Goal: Information Seeking & Learning: Check status

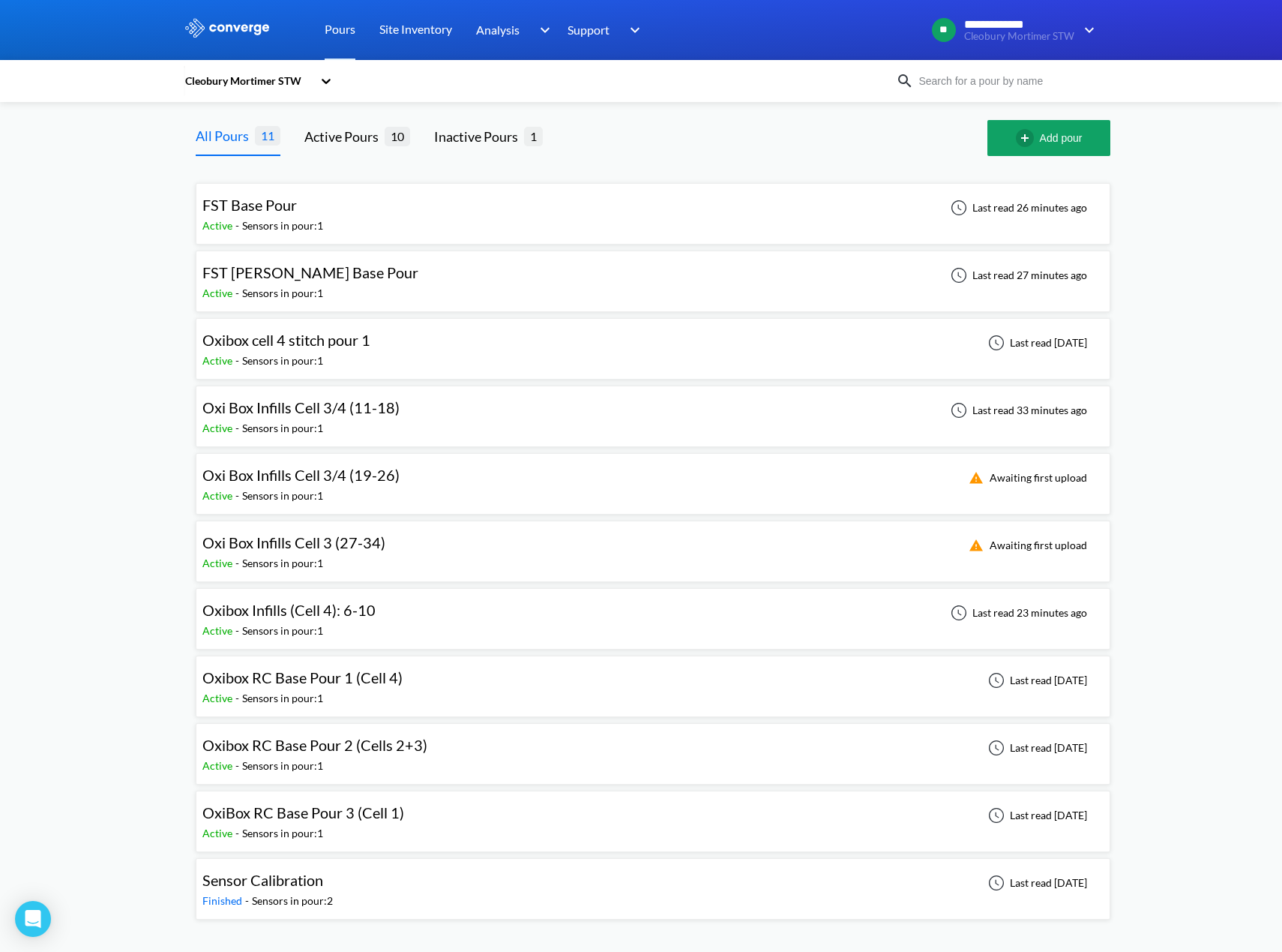
click at [447, 336] on div "Oxibox cell 4 stitch pour 1 Active - Sensors in pour: 1 Last read [DATE]" at bounding box center [653, 348] width 901 height 48
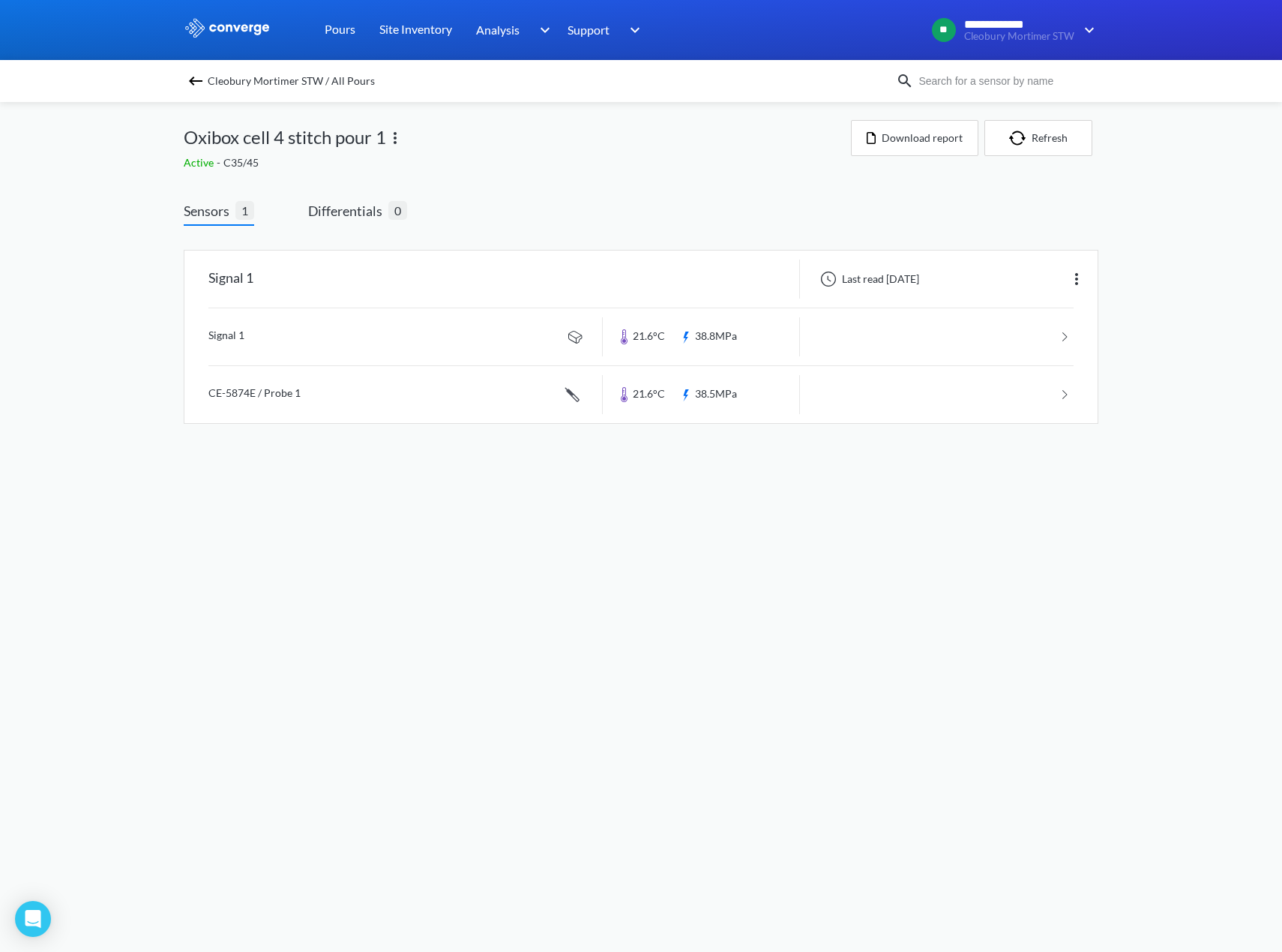
click at [192, 78] on img at bounding box center [196, 80] width 18 height 18
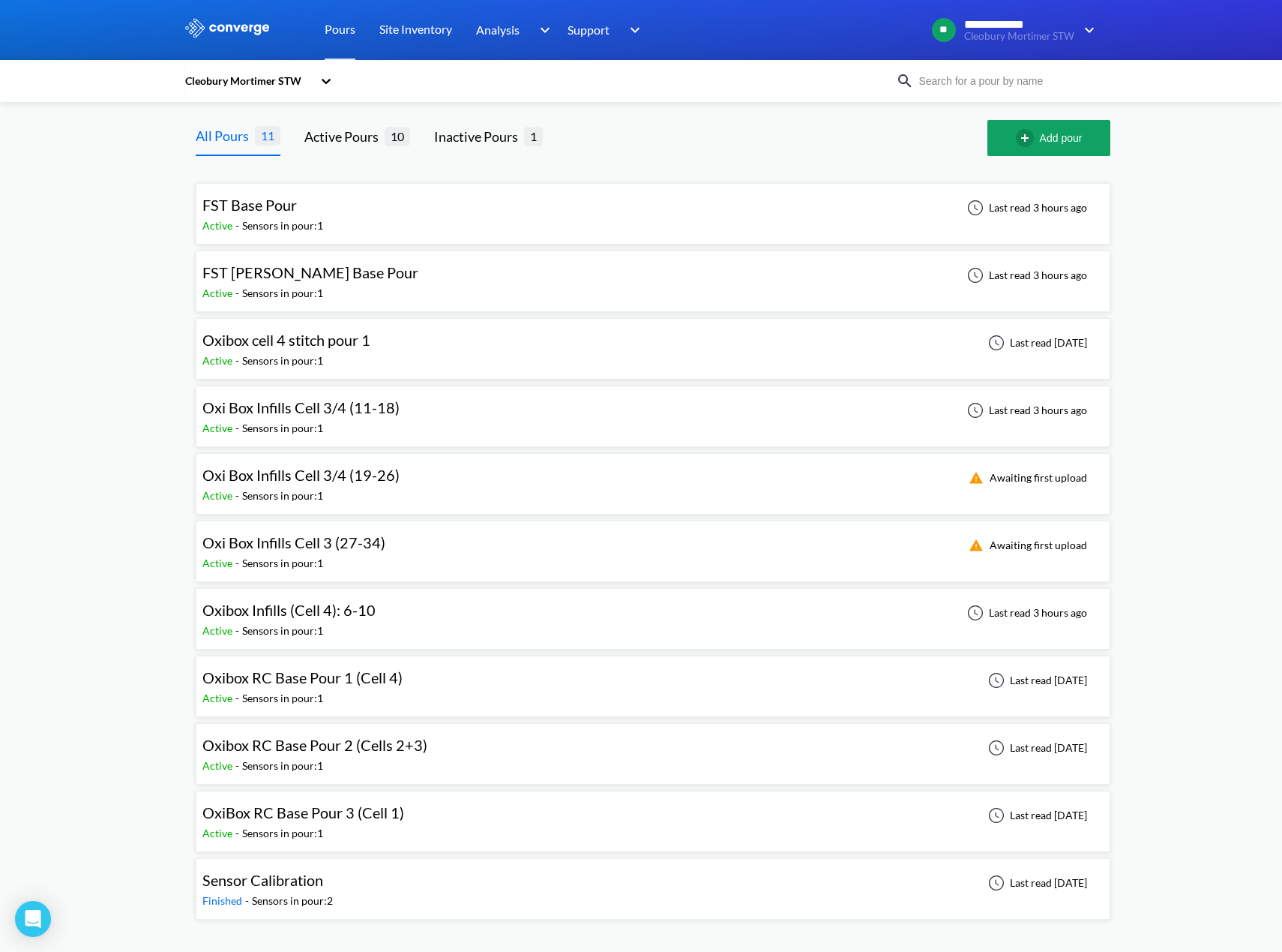
click at [524, 546] on div "Oxi Box Infills Cell 3 (27-34) Active - Sensors in pour: 1 Awaiting first upload" at bounding box center [653, 551] width 901 height 48
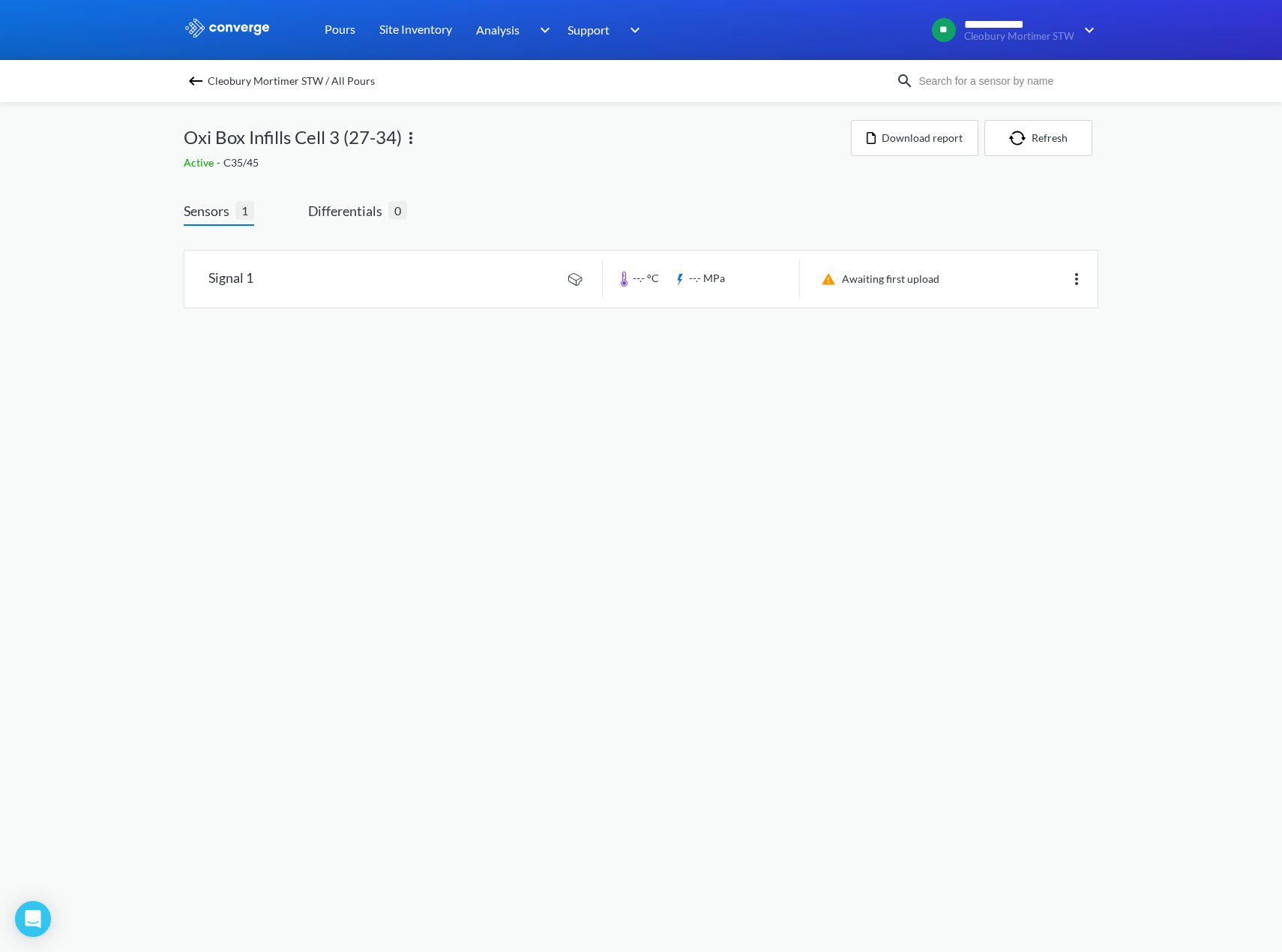
click at [194, 87] on img at bounding box center [196, 80] width 18 height 18
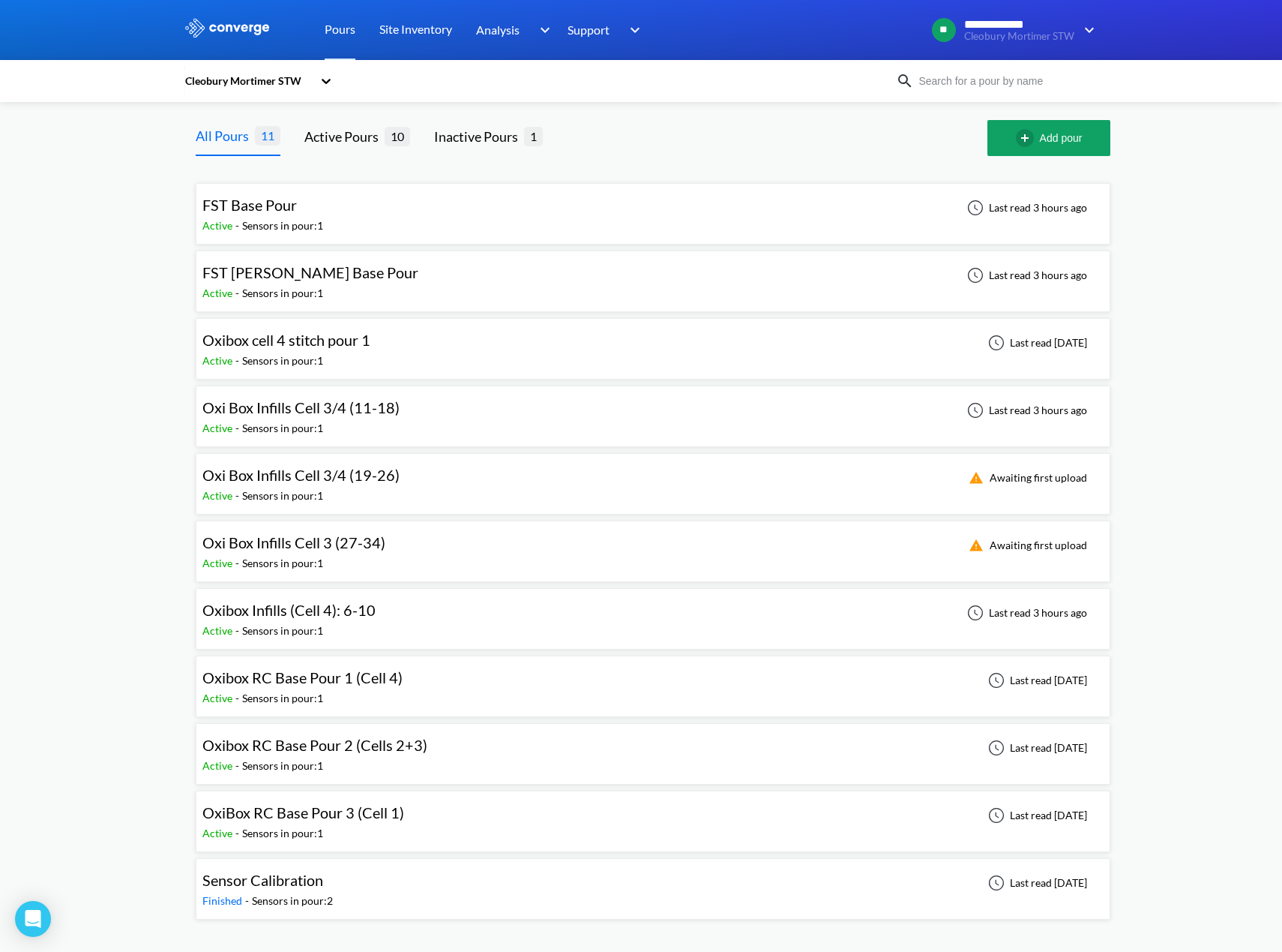
click at [432, 693] on div "Oxibox RC Base Pour 1 (Cell 4) Active - Sensors in pour: 1 Last read [DATE]" at bounding box center [653, 686] width 901 height 48
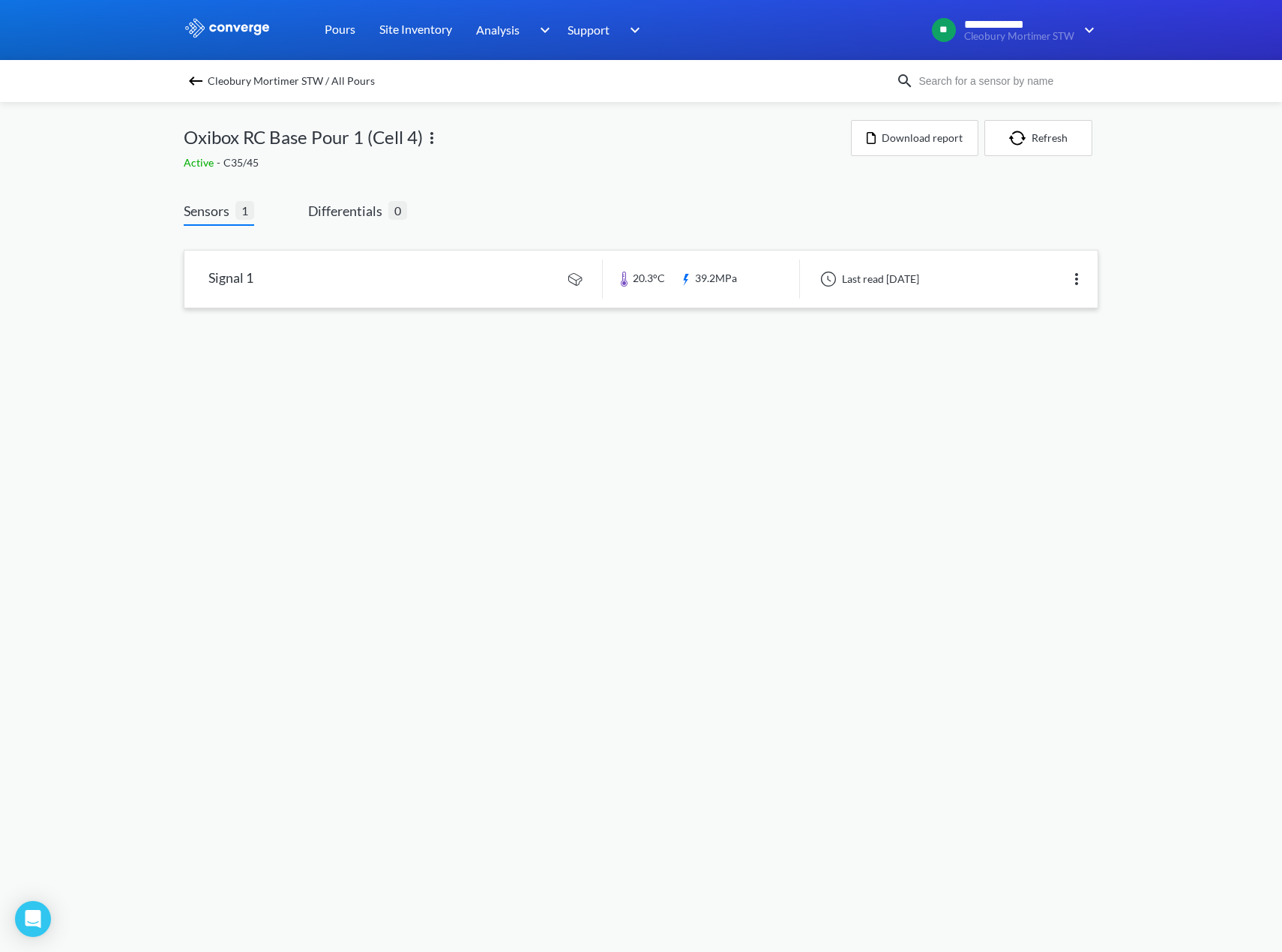
click at [702, 289] on link at bounding box center [641, 279] width 913 height 57
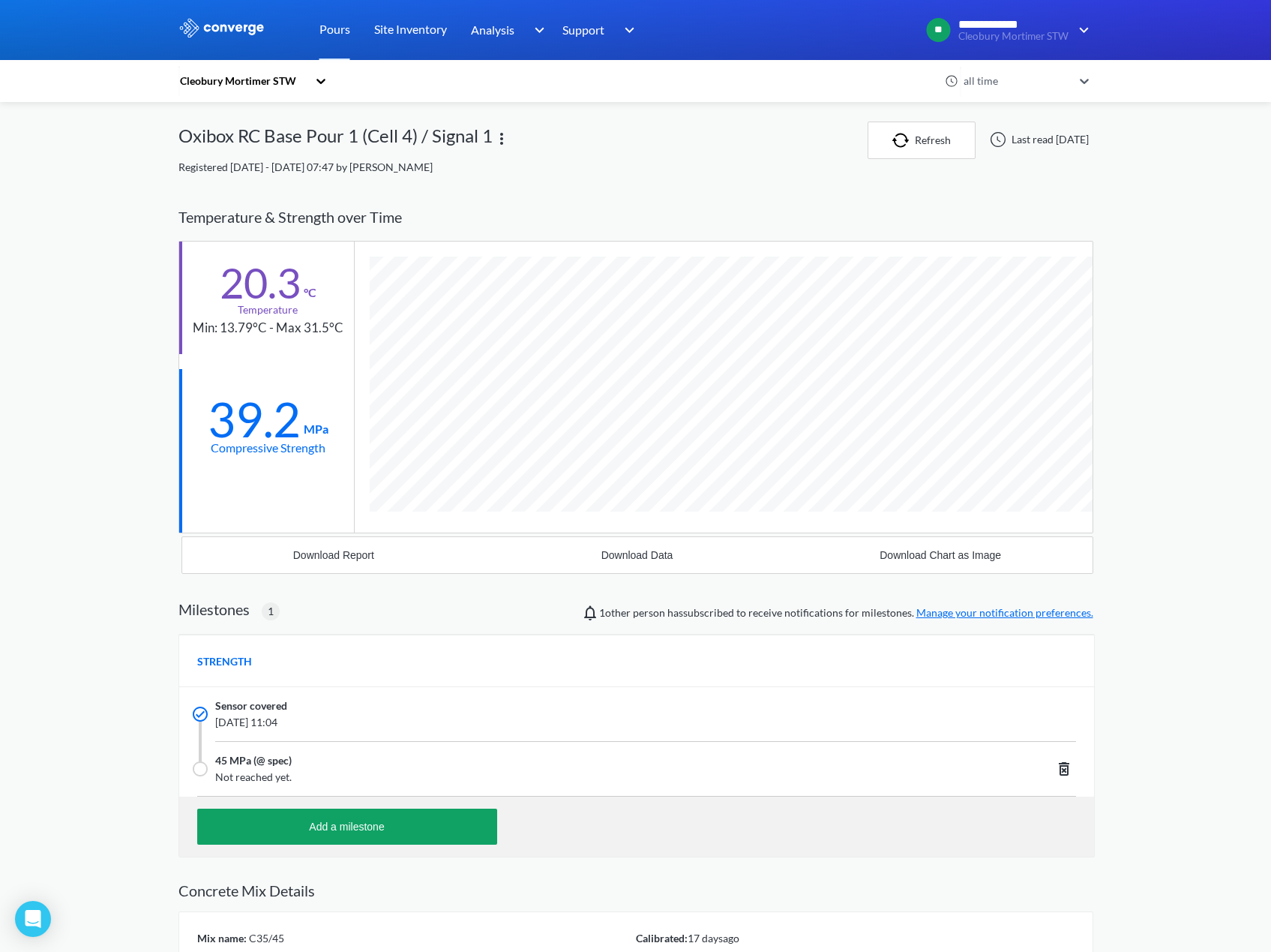
click at [234, 77] on div "Cleobury Mortimer STW" at bounding box center [243, 80] width 129 height 17
click at [263, 117] on div "Cleobury Mortimer STW" at bounding box center [253, 121] width 150 height 29
